Goal: Task Accomplishment & Management: Manage account settings

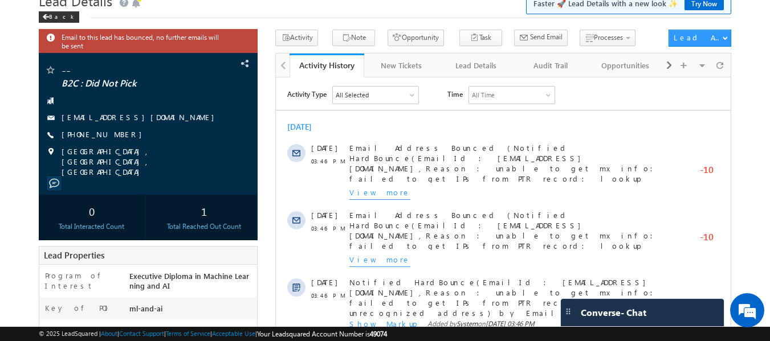
scroll to position [48, 0]
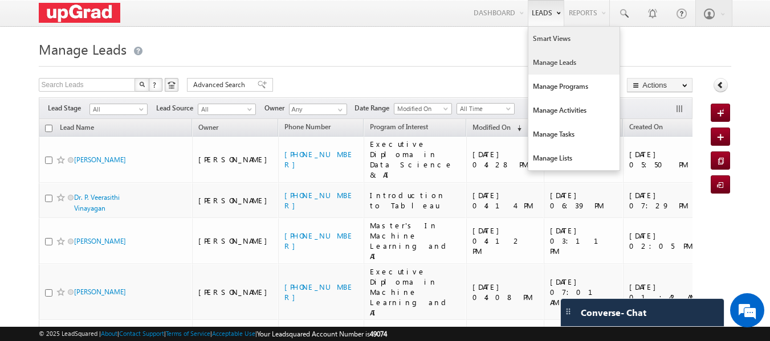
click at [543, 40] on link "Smart Views" at bounding box center [573, 39] width 91 height 24
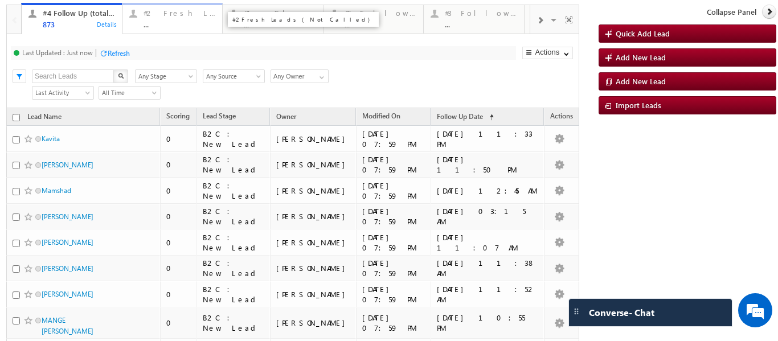
click at [165, 25] on div "..." at bounding box center [180, 24] width 72 height 9
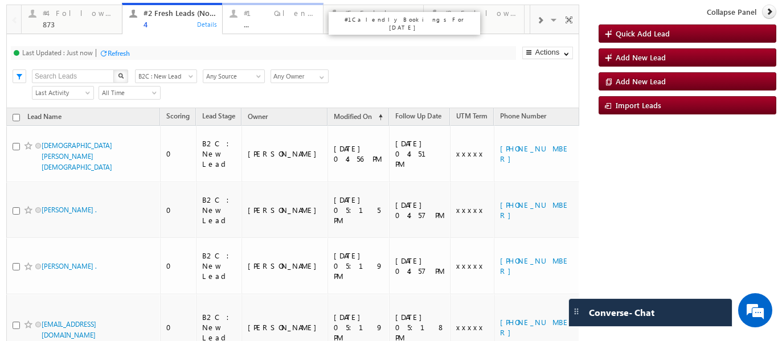
click at [269, 14] on div "#1 Calendly Bookings For Today" at bounding box center [280, 13] width 72 height 9
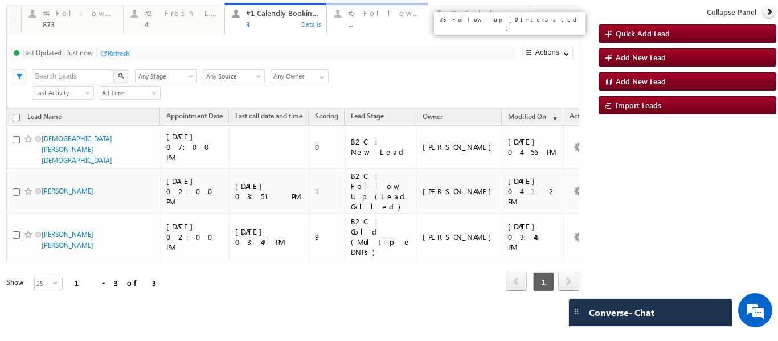
click at [394, 22] on div "..." at bounding box center [385, 24] width 74 height 9
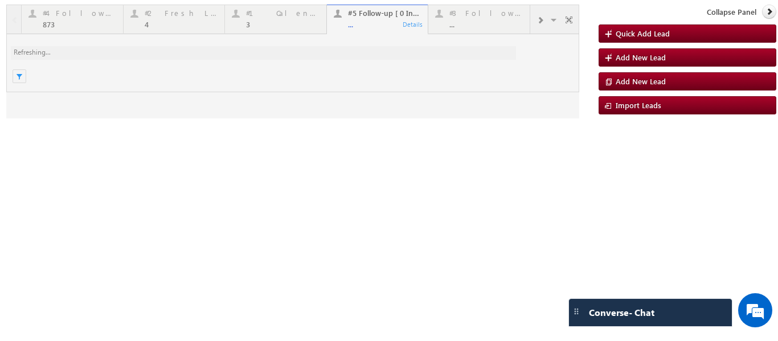
click at [494, 19] on div at bounding box center [292, 62] width 573 height 114
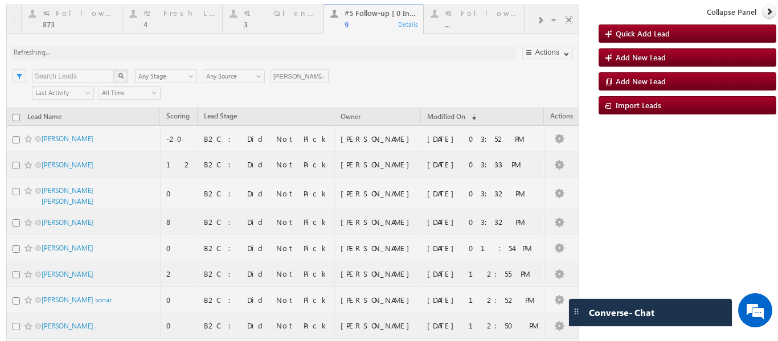
click at [472, 16] on div at bounding box center [292, 216] width 573 height 423
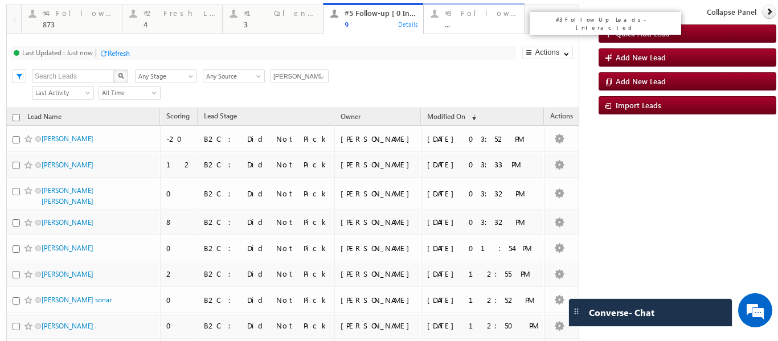
click at [471, 17] on div "#3 Follow Up Leads-Interacted" at bounding box center [481, 13] width 72 height 9
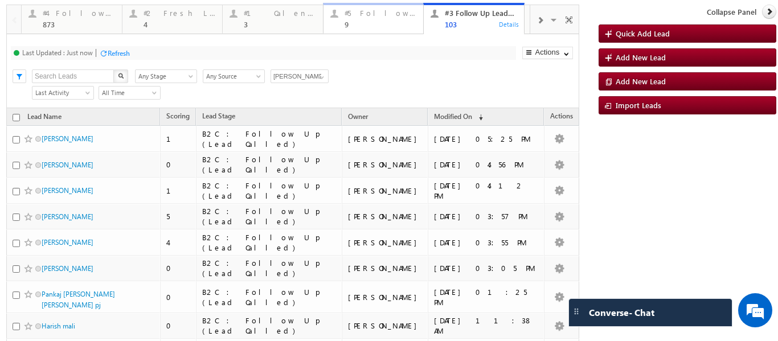
click at [362, 26] on div "9" at bounding box center [381, 24] width 72 height 9
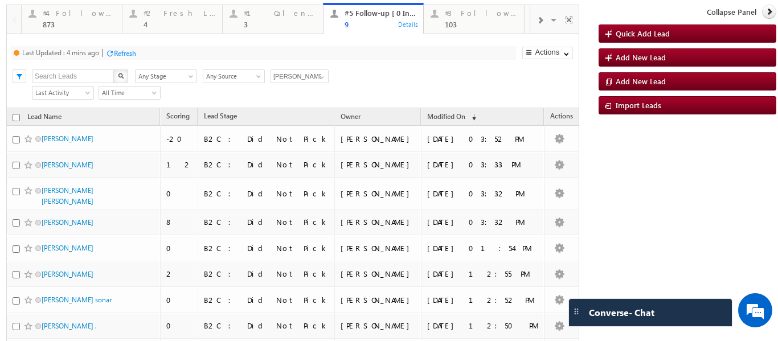
click at [13, 117] on input "checkbox" at bounding box center [16, 117] width 7 height 7
checkbox input "true"
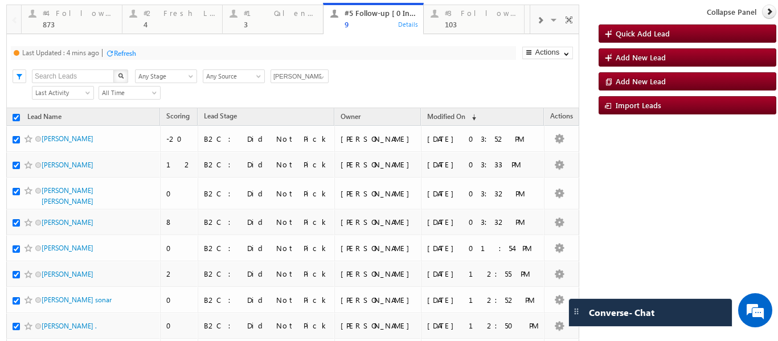
checkbox input "true"
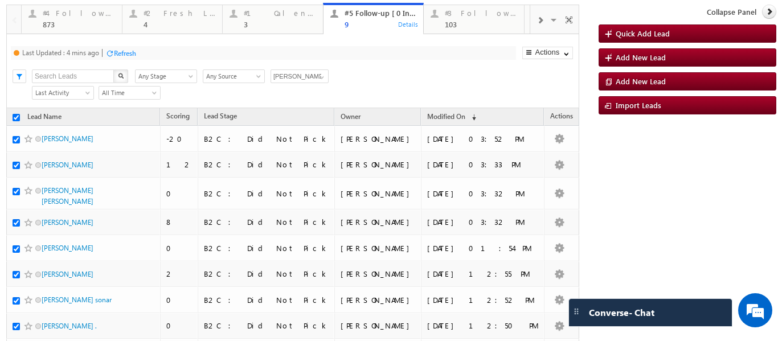
checkbox input "true"
click at [317, 77] on span at bounding box center [321, 77] width 9 height 9
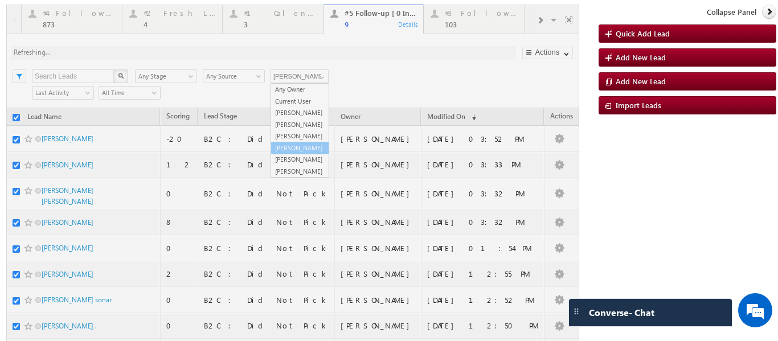
click at [291, 136] on div at bounding box center [292, 216] width 573 height 423
click at [311, 76] on div at bounding box center [292, 216] width 573 height 423
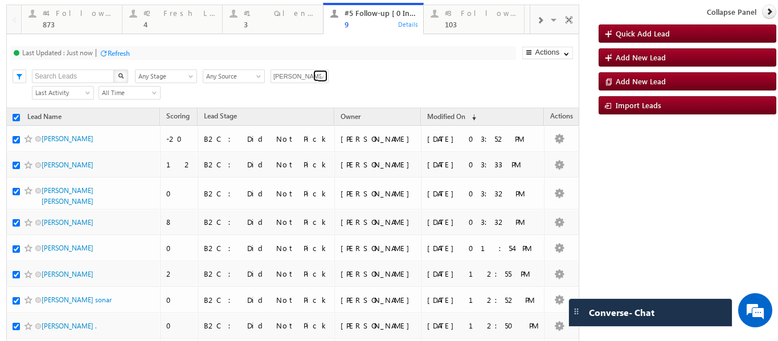
click at [321, 75] on span at bounding box center [321, 77] width 9 height 9
checkbox input "false"
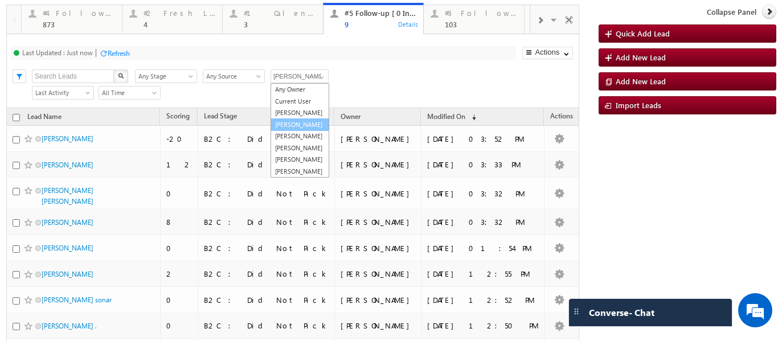
click at [293, 132] on link "[PERSON_NAME]" at bounding box center [300, 125] width 59 height 13
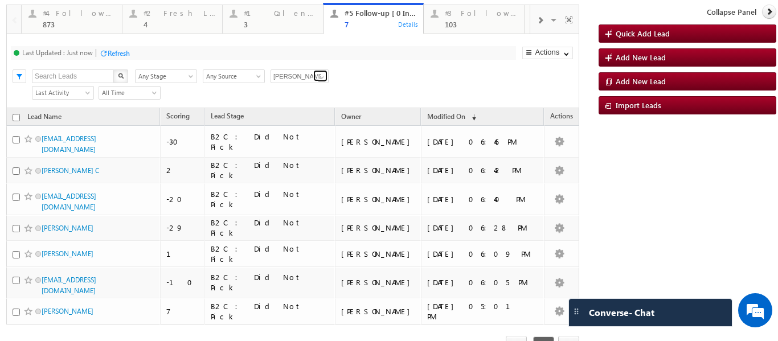
click at [321, 76] on span at bounding box center [321, 77] width 9 height 9
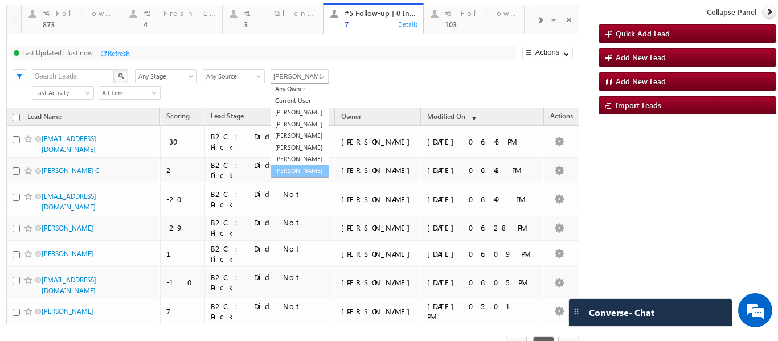
scroll to position [32, 0]
click at [297, 168] on link "[PERSON_NAME]" at bounding box center [300, 171] width 59 height 13
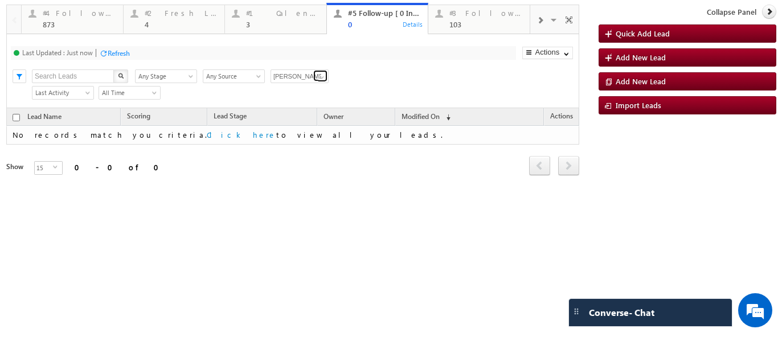
click at [323, 75] on span at bounding box center [321, 77] width 9 height 9
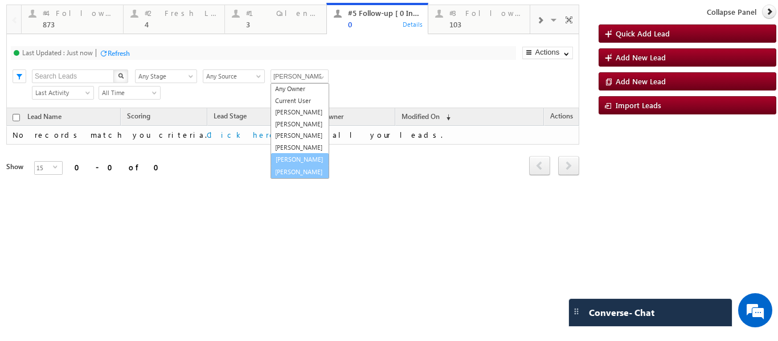
scroll to position [31, 0]
click at [293, 153] on link "[PERSON_NAME]" at bounding box center [300, 159] width 59 height 13
type input "[PERSON_NAME]"
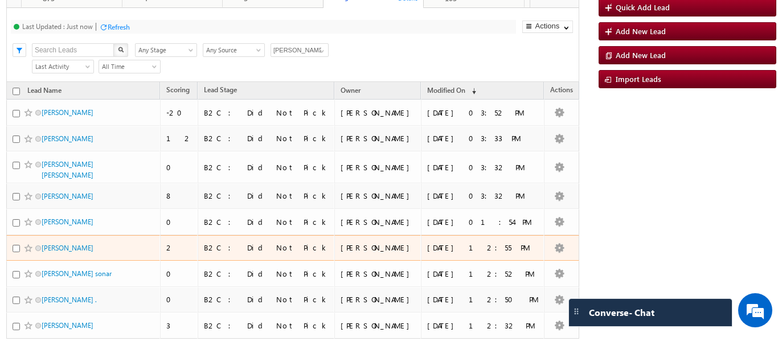
scroll to position [0, 0]
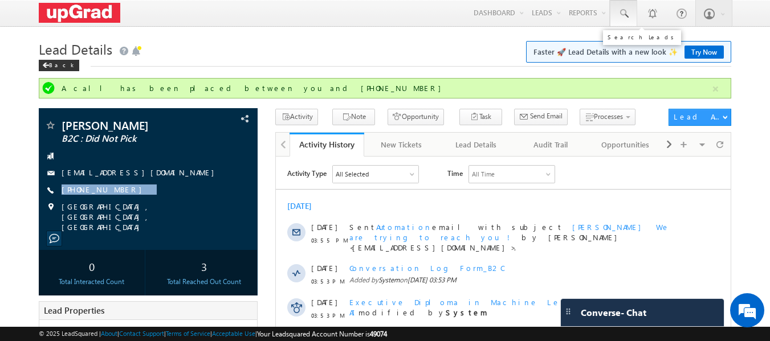
click at [615, 6] on link at bounding box center [623, 13] width 27 height 26
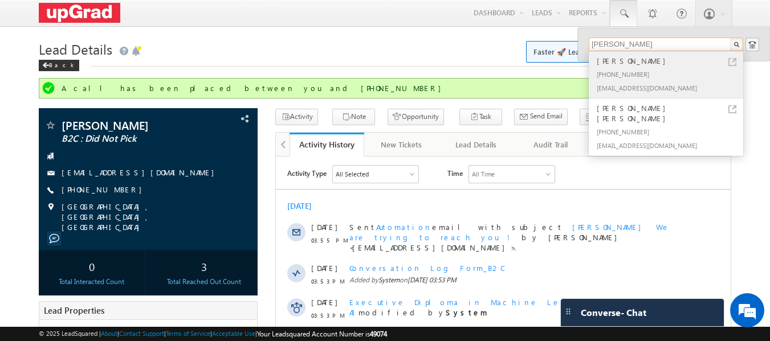
type input "[PERSON_NAME]"
click at [628, 76] on div "[PHONE_NUMBER]" at bounding box center [670, 74] width 153 height 14
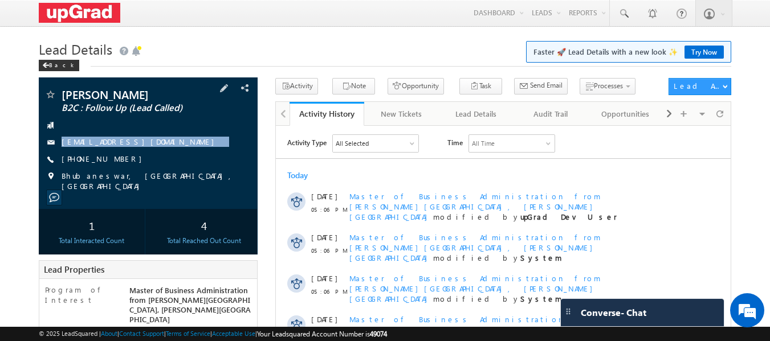
drag, startPoint x: 192, startPoint y: 141, endPoint x: 180, endPoint y: 152, distance: 16.1
click at [180, 152] on div "Mihir Pradhan B2C : Follow Up (Lead Called) pradhanmihir000@gmail.com +91-82601…" at bounding box center [148, 140] width 208 height 103
copy div "pradhanmihir000@gmail.com"
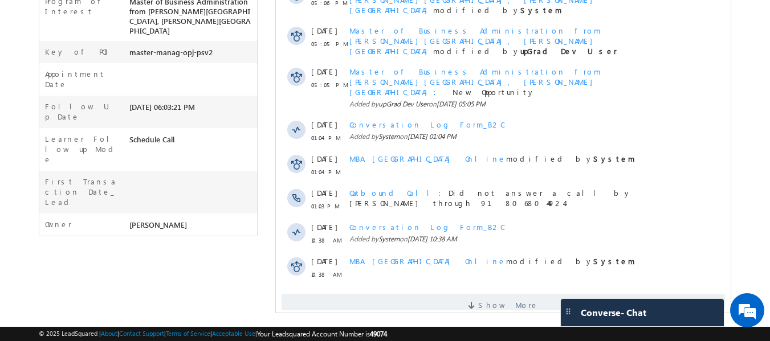
scroll to position [291, 0]
click at [509, 293] on span "Show More" at bounding box center [508, 304] width 60 height 23
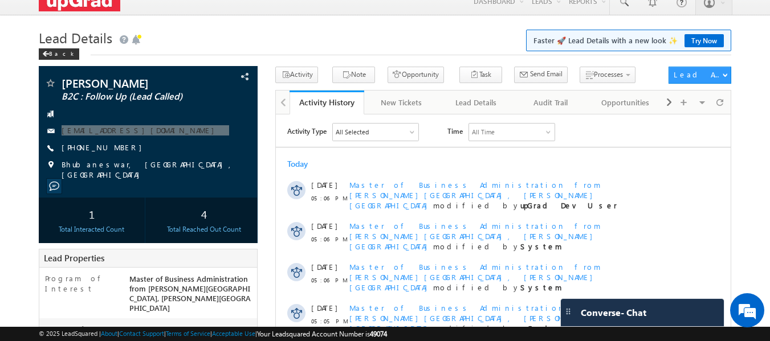
scroll to position [6, 0]
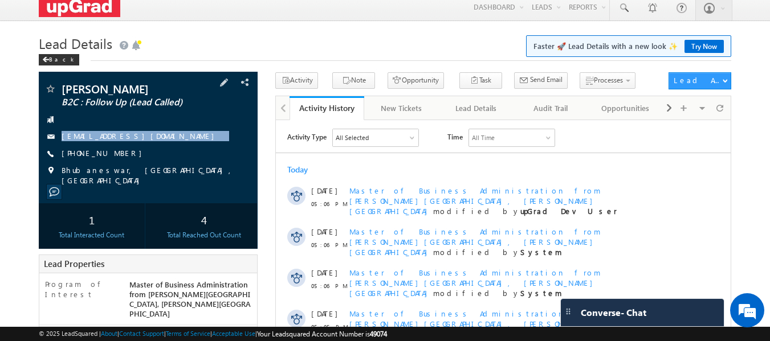
click at [170, 150] on div "+91-8260146679" at bounding box center [148, 153] width 208 height 11
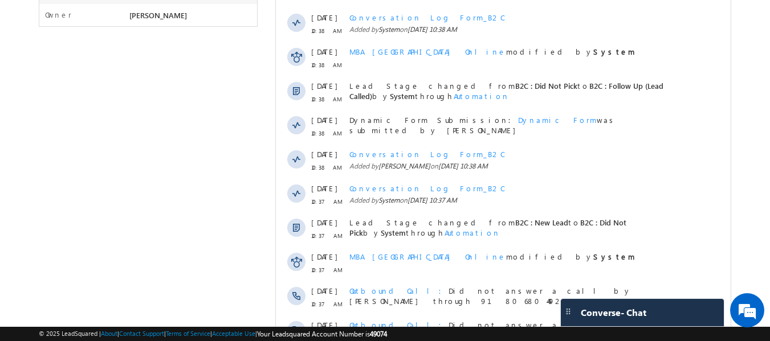
scroll to position [617, 0]
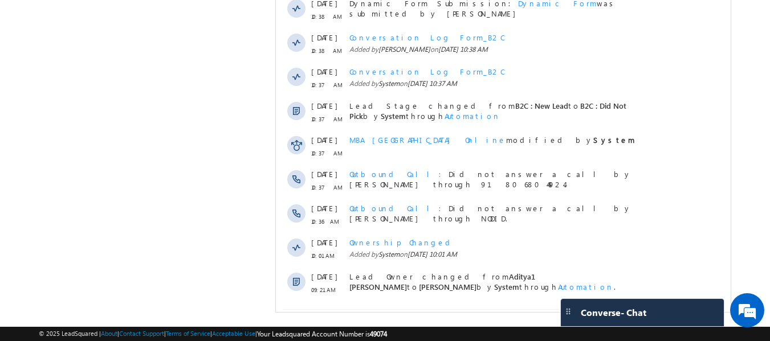
click at [478, 317] on span at bounding box center [473, 322] width 10 height 11
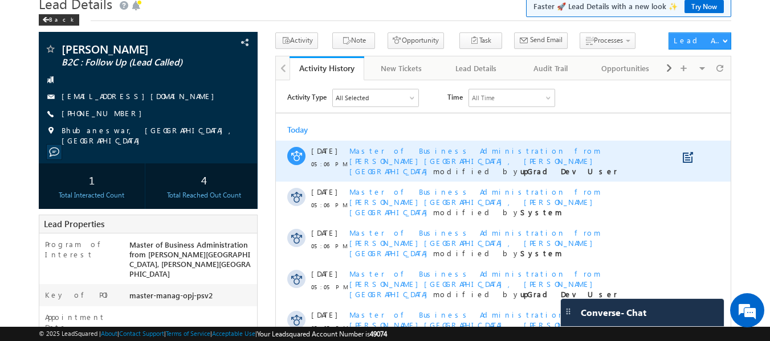
scroll to position [0, 0]
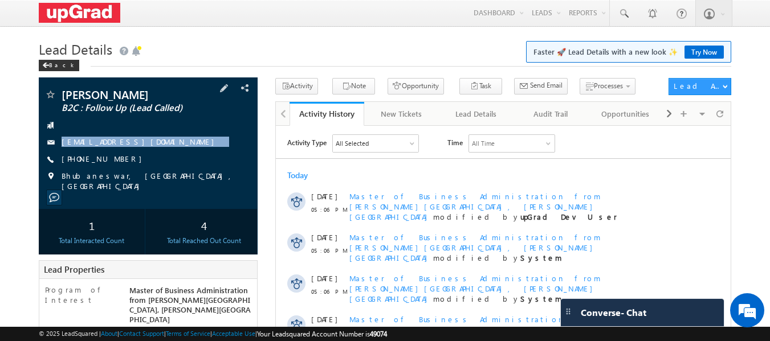
copy div "pradhanmihir000@gmail.com"
drag, startPoint x: 66, startPoint y: 127, endPoint x: 203, endPoint y: 153, distance: 140.5
click at [203, 153] on div "Mihir Pradhan B2C : Follow Up (Lead Called) pradhanmihir000@gmail.com +91-82601…" at bounding box center [148, 140] width 208 height 103
click at [194, 160] on div "+91-8260146679" at bounding box center [148, 159] width 208 height 11
drag, startPoint x: 62, startPoint y: 130, endPoint x: 148, endPoint y: 154, distance: 89.3
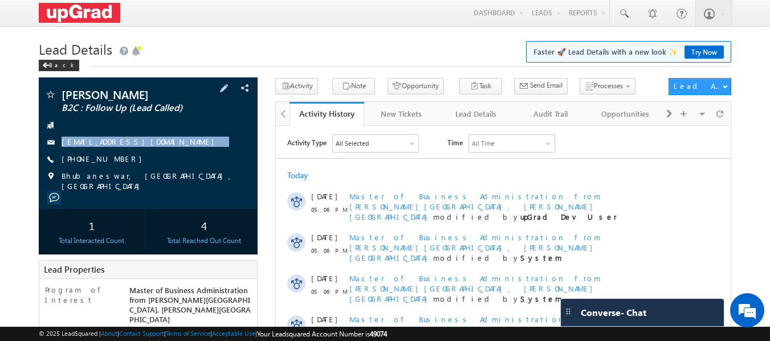
click at [148, 154] on div "Mihir Pradhan B2C : Follow Up (Lead Called) pradhanmihir000@gmail.com +91-82601…" at bounding box center [148, 140] width 208 height 103
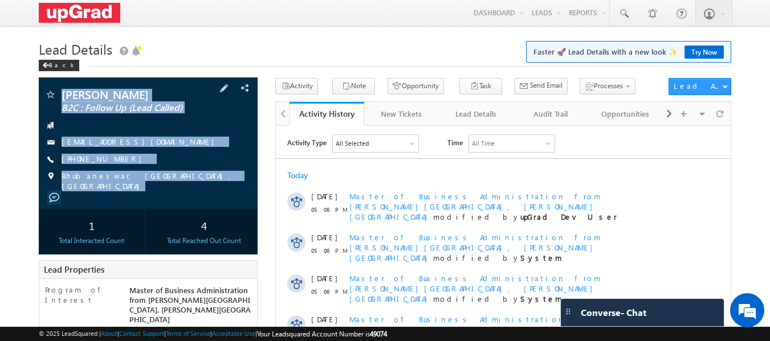
drag, startPoint x: 61, startPoint y: 81, endPoint x: 160, endPoint y: 203, distance: 157.2
click at [160, 203] on div "Mihir Pradhan B2C : Follow Up (Lead Called) pradhanmihir000@gmail.com" at bounding box center [148, 144] width 219 height 132
copy div "Mihir Pradhan B2C : Follow Up (Lead Called) pradhanmihir000@gmail.com +91-82601…"
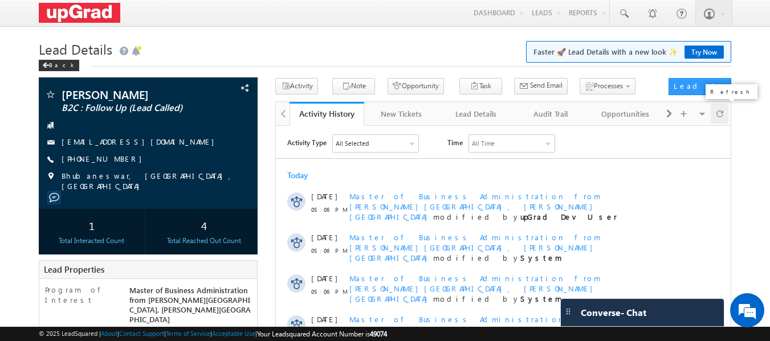
click at [720, 115] on span at bounding box center [719, 114] width 7 height 20
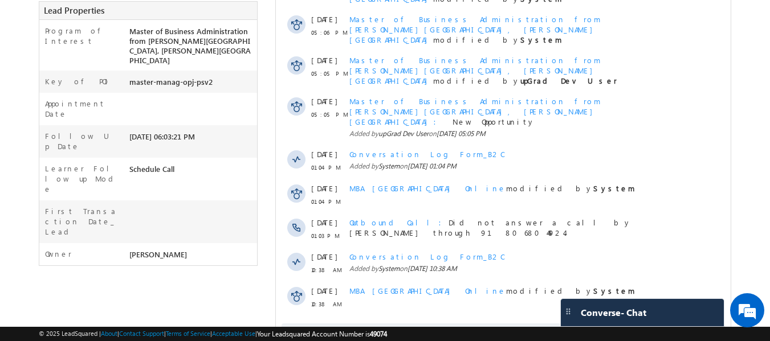
scroll to position [291, 0]
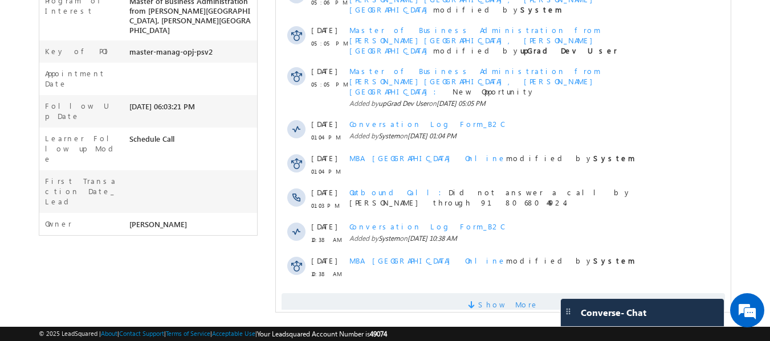
click at [479, 293] on span "Show More" at bounding box center [503, 304] width 443 height 23
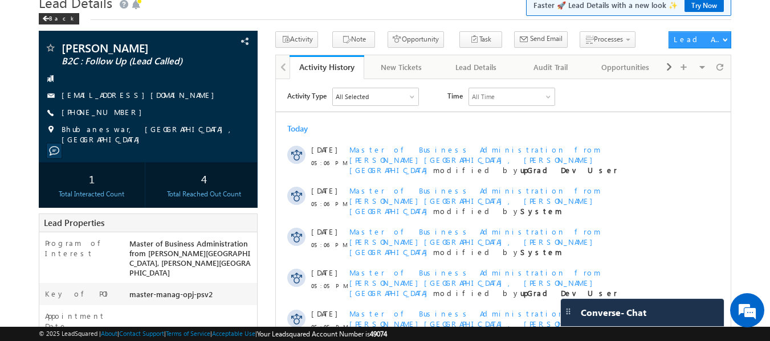
scroll to position [0, 0]
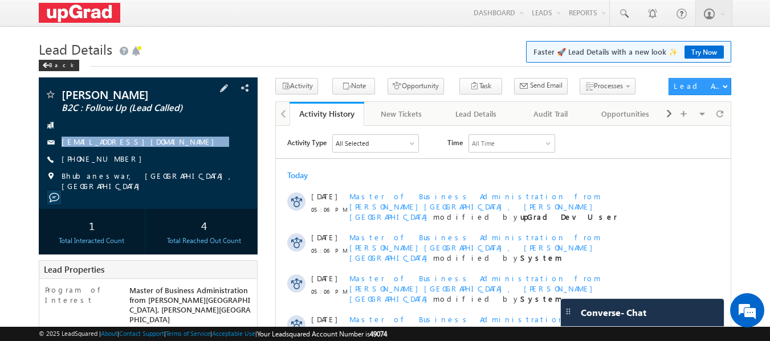
drag, startPoint x: 194, startPoint y: 142, endPoint x: 167, endPoint y: 156, distance: 30.6
click at [167, 156] on div "Mihir Pradhan B2C : Follow Up (Lead Called) pradhanmihir000@gmail.com +91-82601…" at bounding box center [148, 140] width 208 height 103
copy div "pradhanmihir000@gmail.com"
